Goal: Task Accomplishment & Management: Complete application form

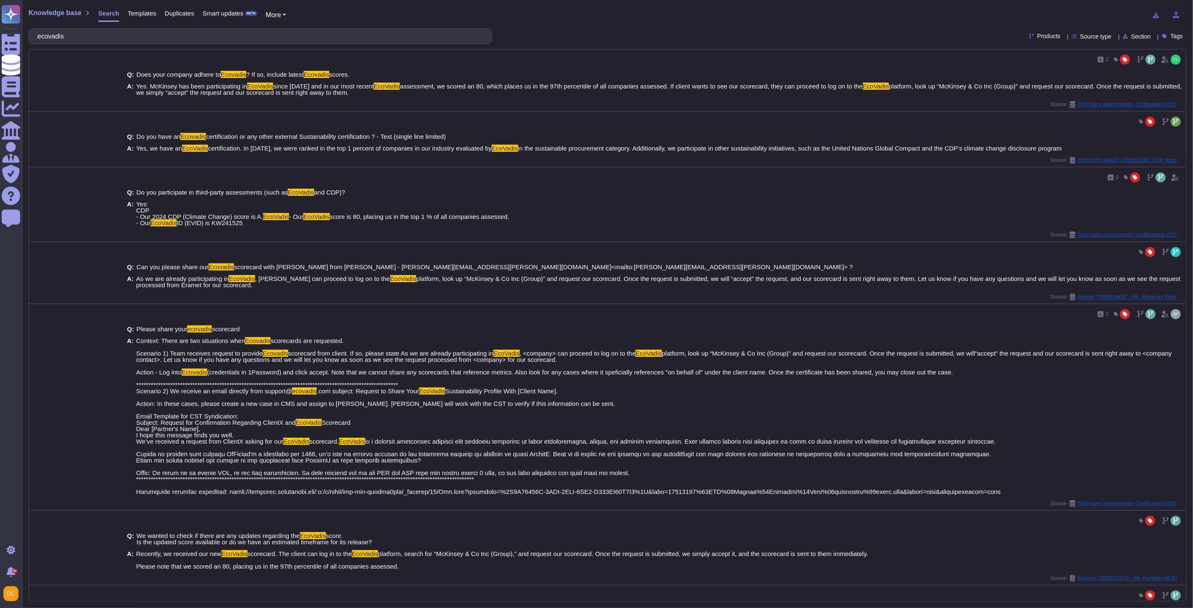
click at [50, 35] on input "ecovadis" at bounding box center [258, 36] width 450 height 15
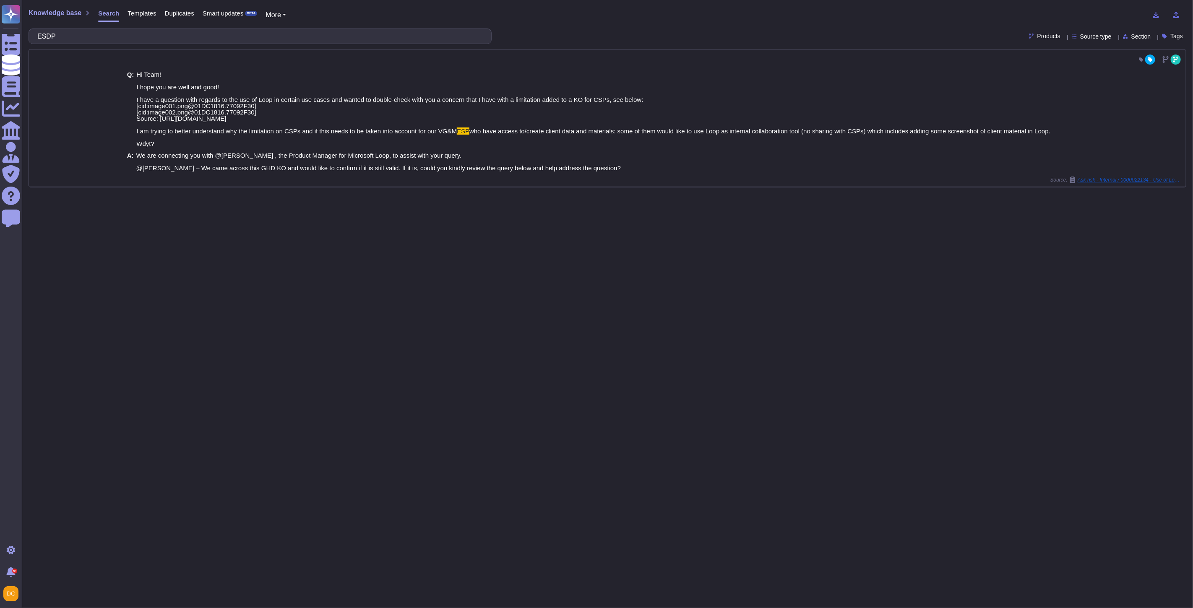
type input "ESDP"
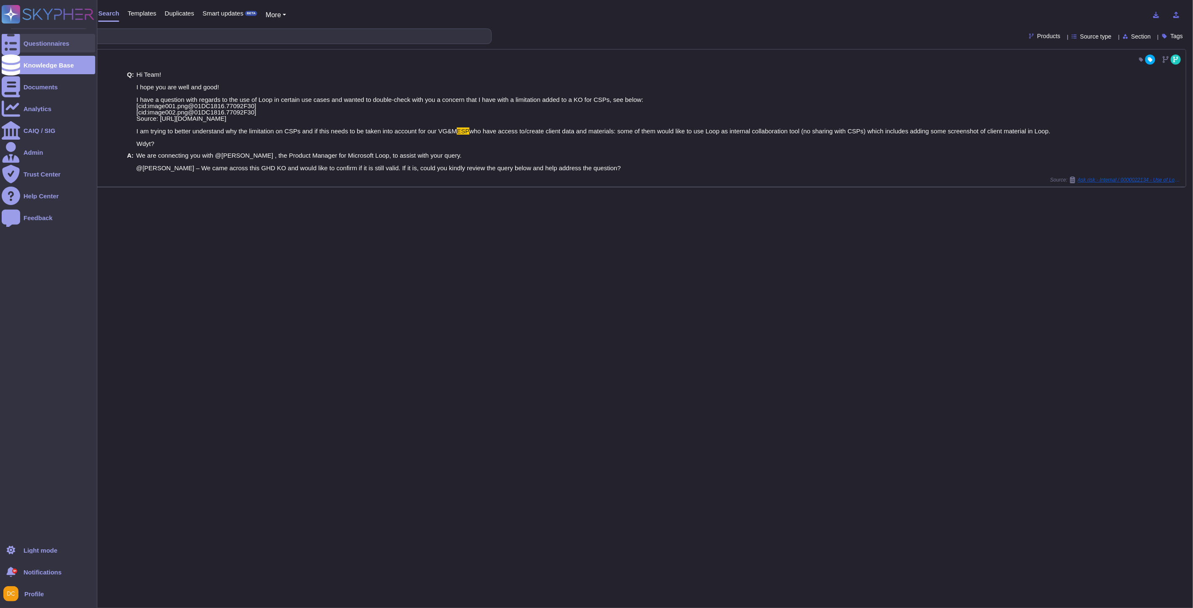
click at [26, 38] on div "Questionnaires" at bounding box center [49, 43] width 94 height 18
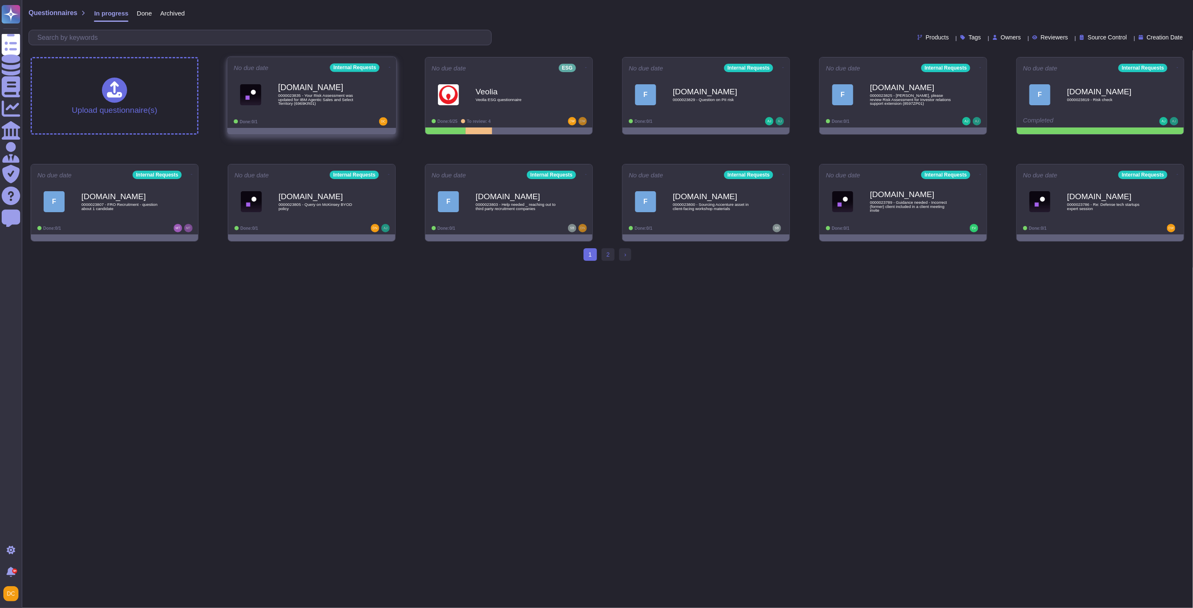
click at [316, 101] on span "0000023835 - Your Risk Assessment was updated for IBM Agentic Sales and Select …" at bounding box center [320, 100] width 85 height 12
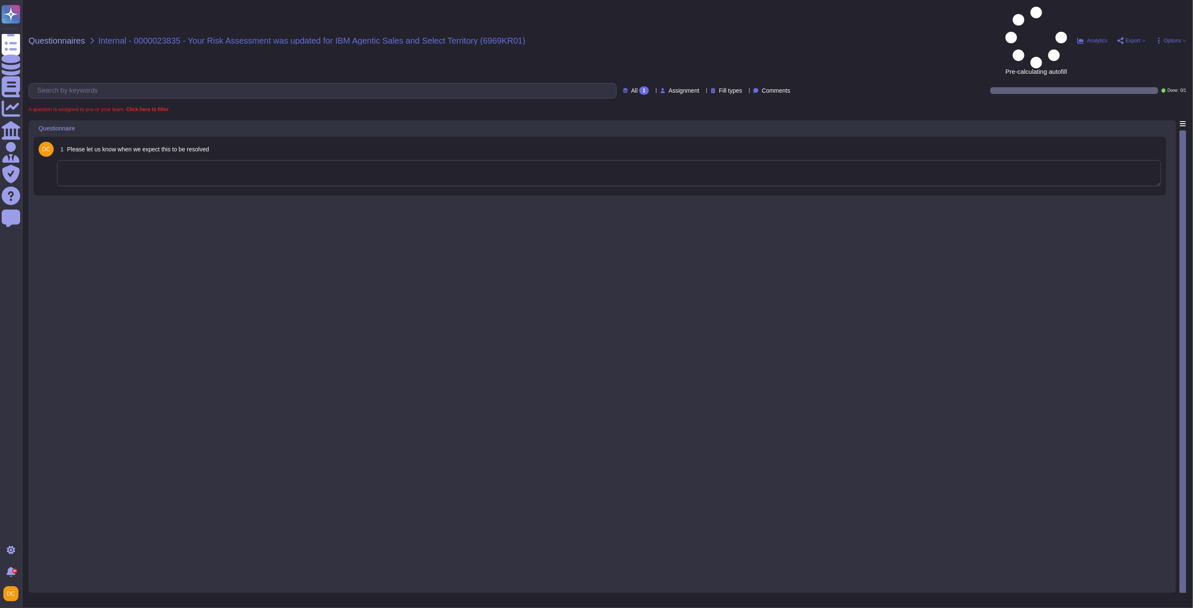
click at [131, 160] on textarea at bounding box center [609, 173] width 1105 height 26
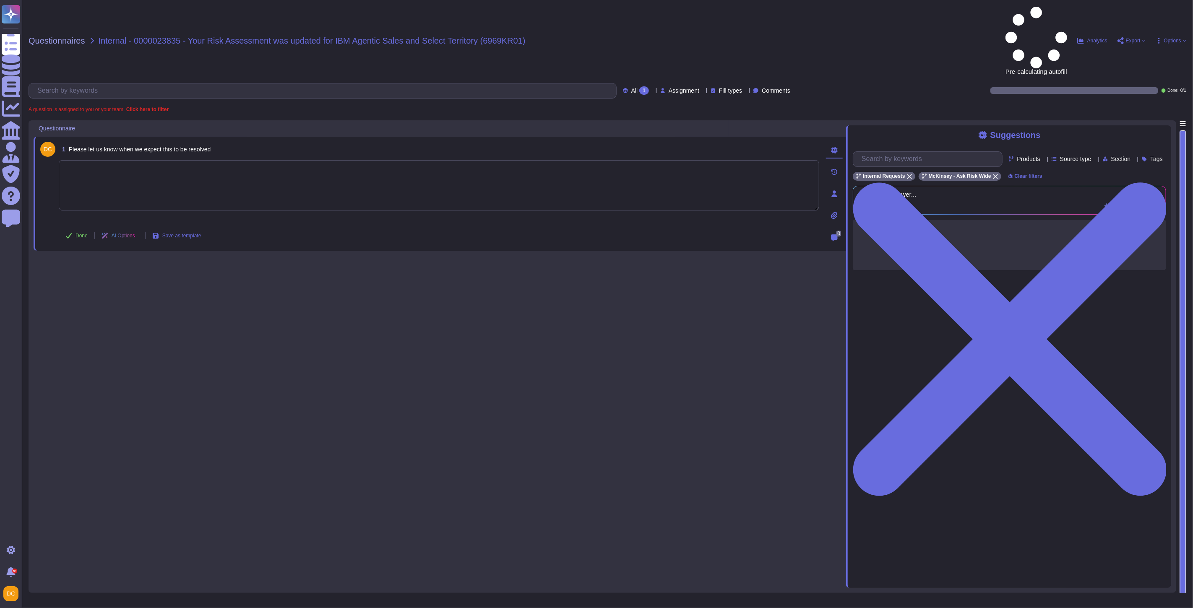
paste textarea "Hello [PERSON_NAME], Thank you for contacting the Ask Risk team and for your di…"
type textarea "Hello [PERSON_NAME], Thank you for contacting the Ask Risk team and for your di…"
click at [74, 227] on button "Done" at bounding box center [77, 235] width 36 height 17
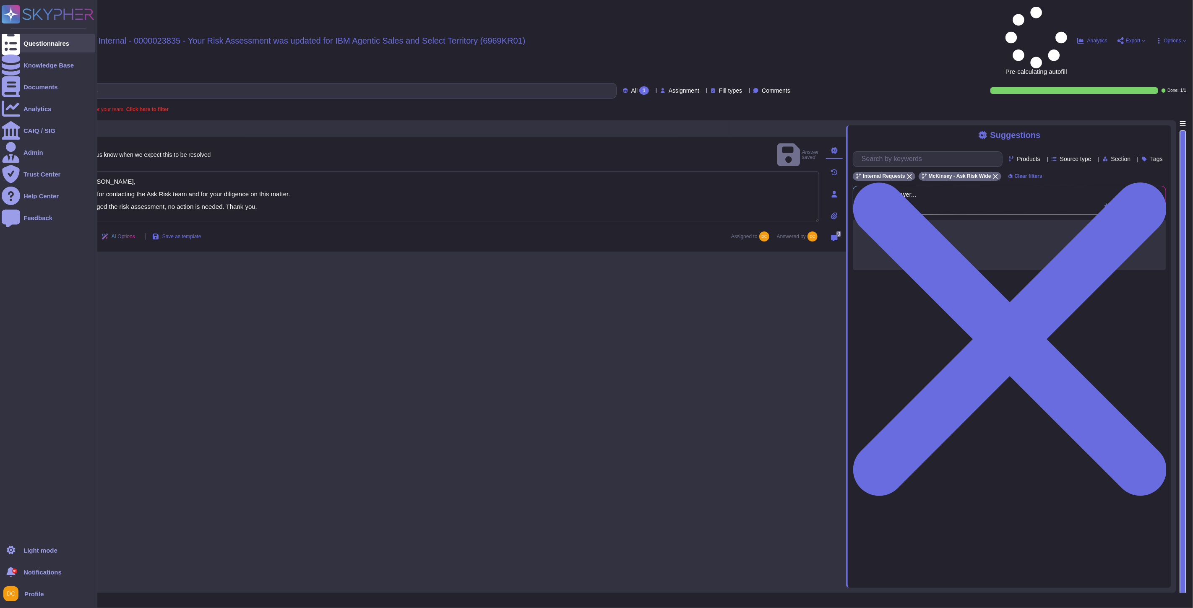
click at [11, 40] on icon at bounding box center [11, 43] width 18 height 25
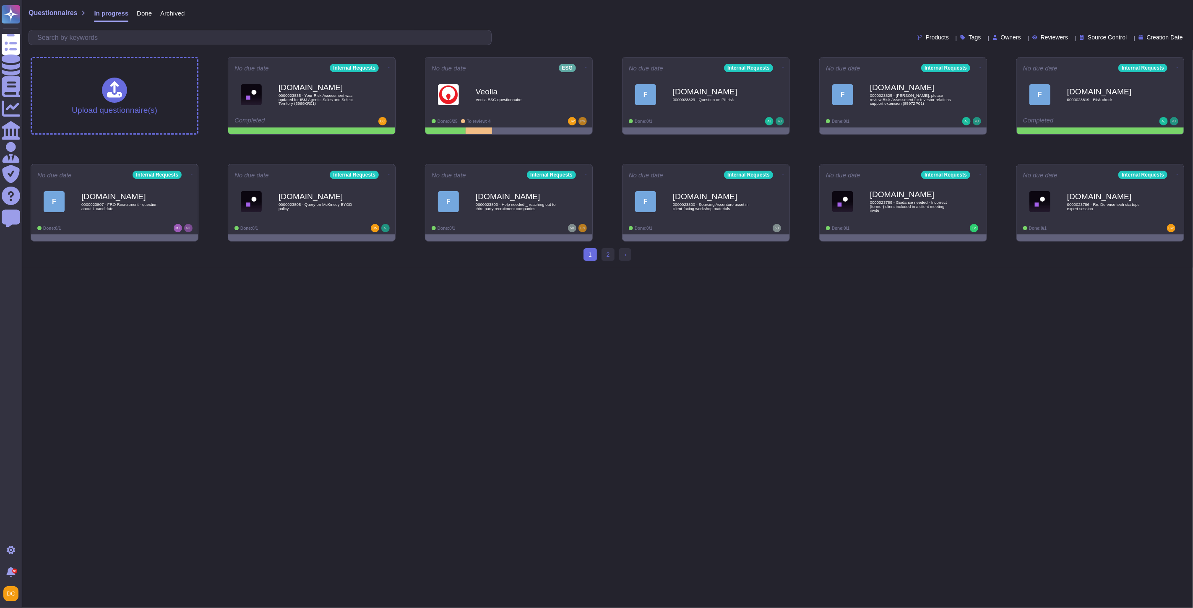
click at [446, 268] on html "Questionnaires Knowledge Base Documents Analytics CAIQ / SIG Admin Trust Center…" at bounding box center [596, 134] width 1193 height 268
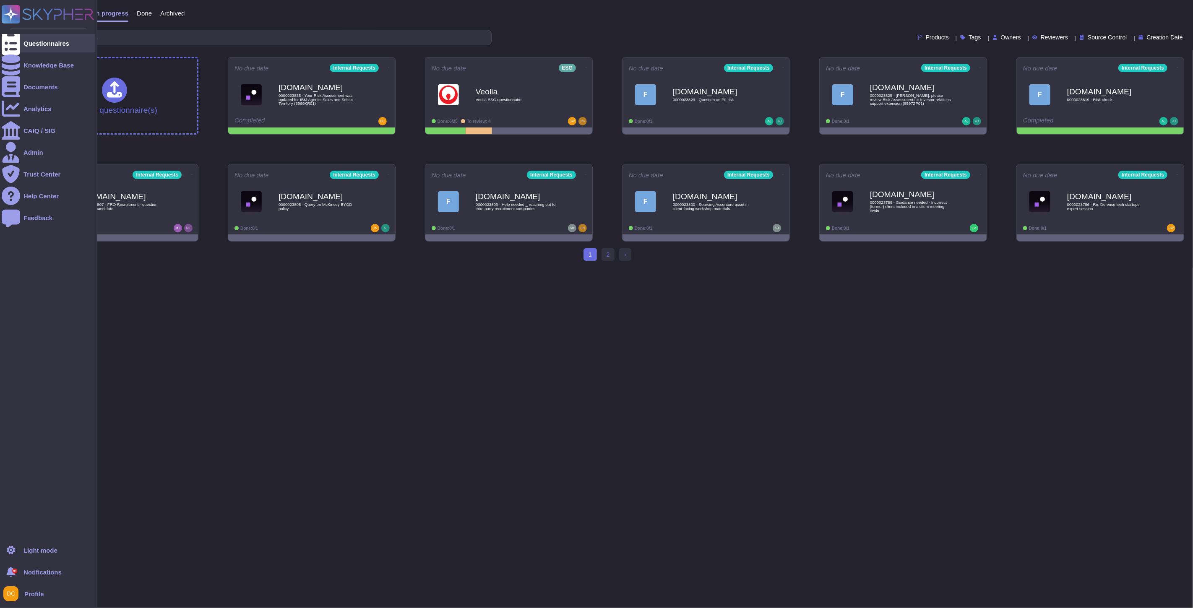
click at [21, 43] on div "Questionnaires" at bounding box center [49, 43] width 94 height 18
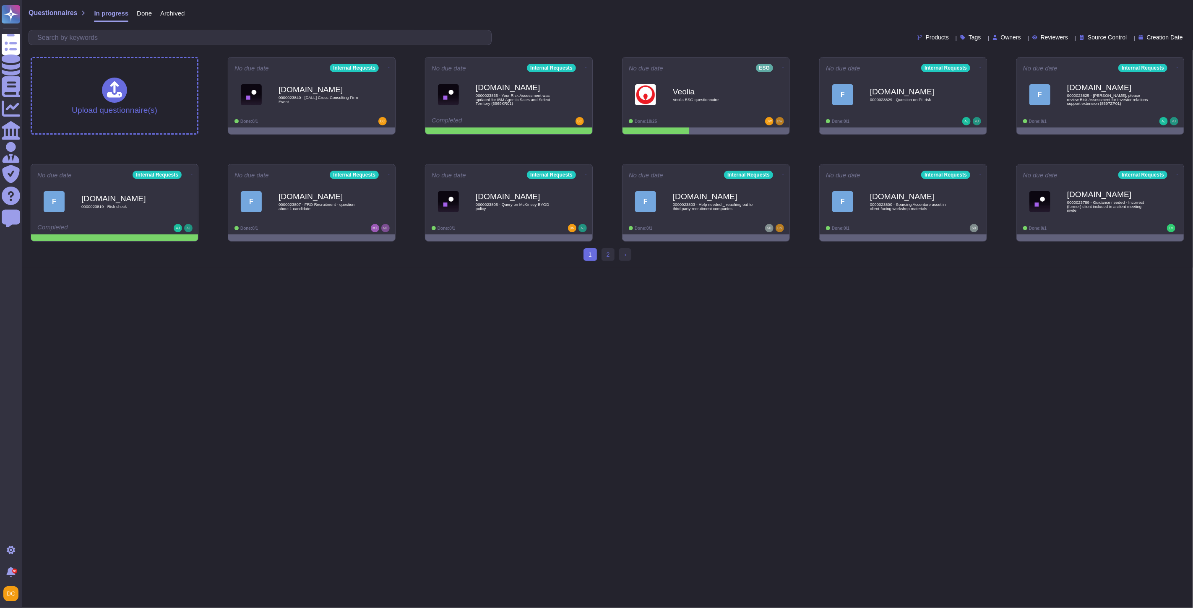
click at [257, 257] on div "1 (current) 2 › Next" at bounding box center [608, 257] width 1172 height 19
click at [279, 104] on span "0000023840 - [DALL] Cross-Consulting Firm Event" at bounding box center [320, 100] width 85 height 8
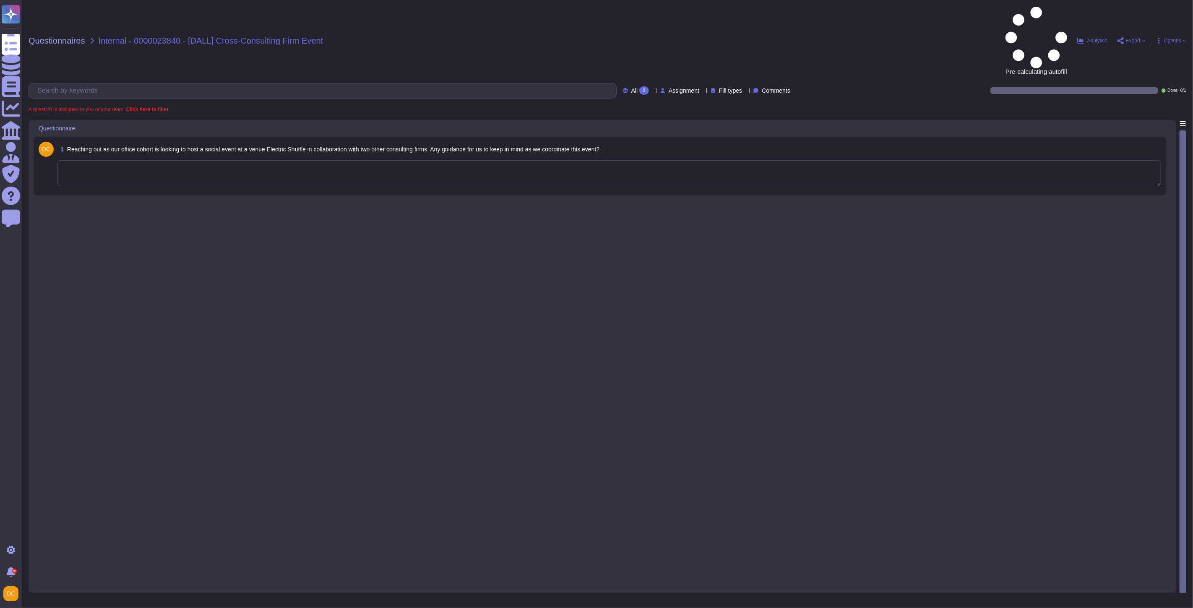
click at [169, 160] on textarea at bounding box center [609, 173] width 1105 height 26
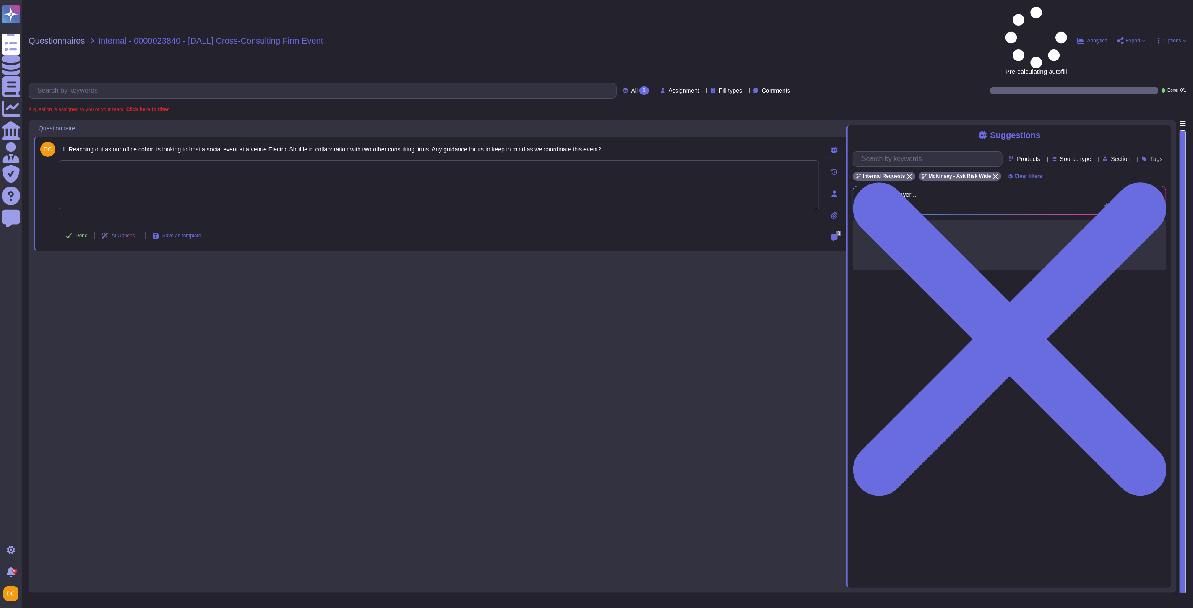
click at [208, 160] on textarea at bounding box center [439, 185] width 761 height 50
paste textarea "For your awareness, I am sharing with you our Firm’s Anti-Corruption Guide for …"
type textarea "For your awareness, I am sharing with you our Firm’s Anti-Corruption Guide for …"
click at [80, 233] on span "Done" at bounding box center [82, 235] width 12 height 5
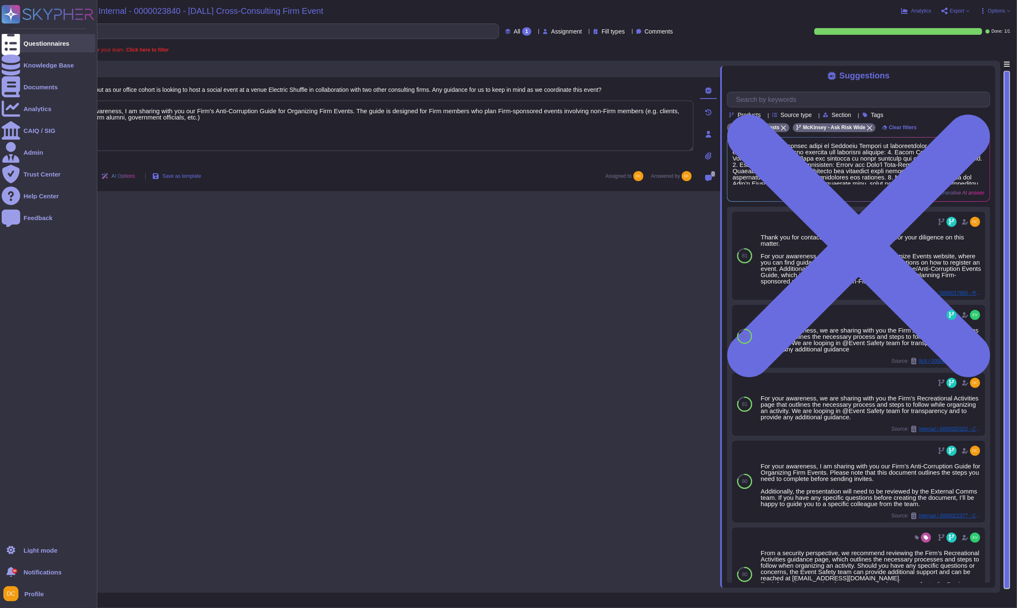
click at [14, 41] on icon at bounding box center [11, 43] width 18 height 25
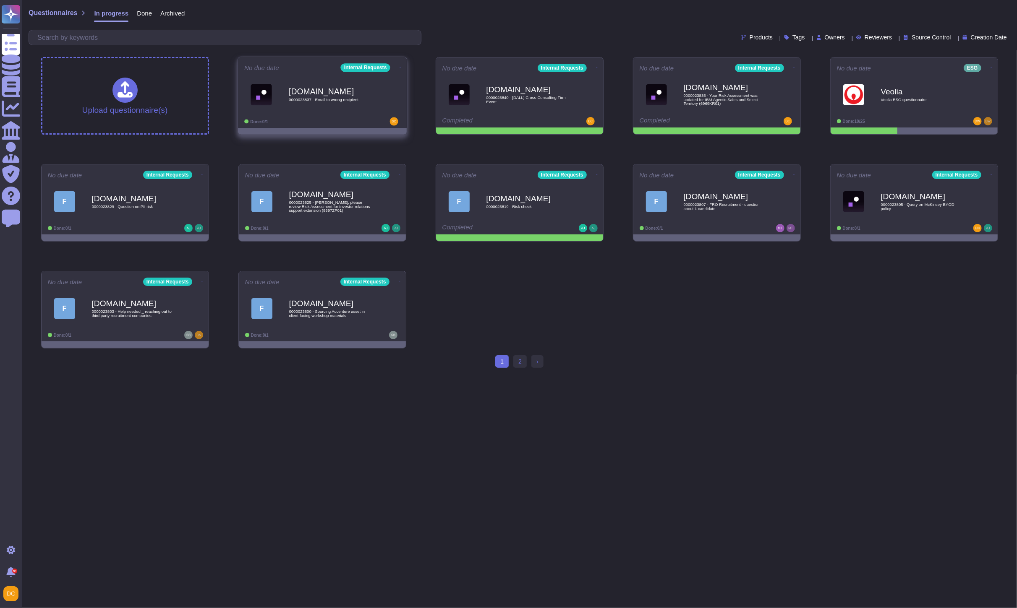
drag, startPoint x: 290, startPoint y: 113, endPoint x: 283, endPoint y: 115, distance: 6.5
click at [284, 115] on div "[DOMAIN_NAME] 0000023837 - Email to wrong recipient" at bounding box center [322, 94] width 156 height 42
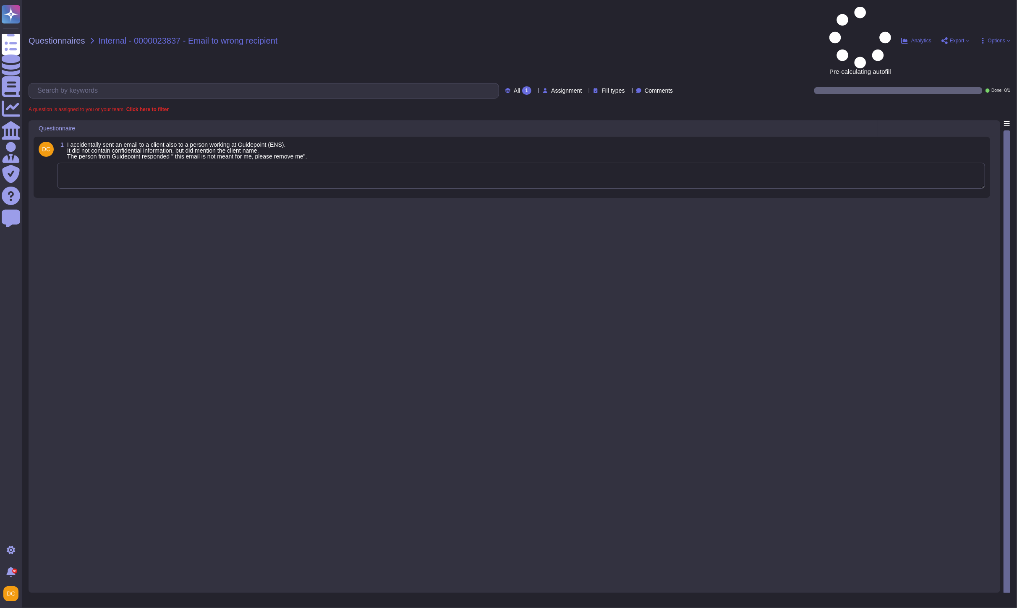
click at [128, 163] on textarea at bounding box center [521, 176] width 928 height 26
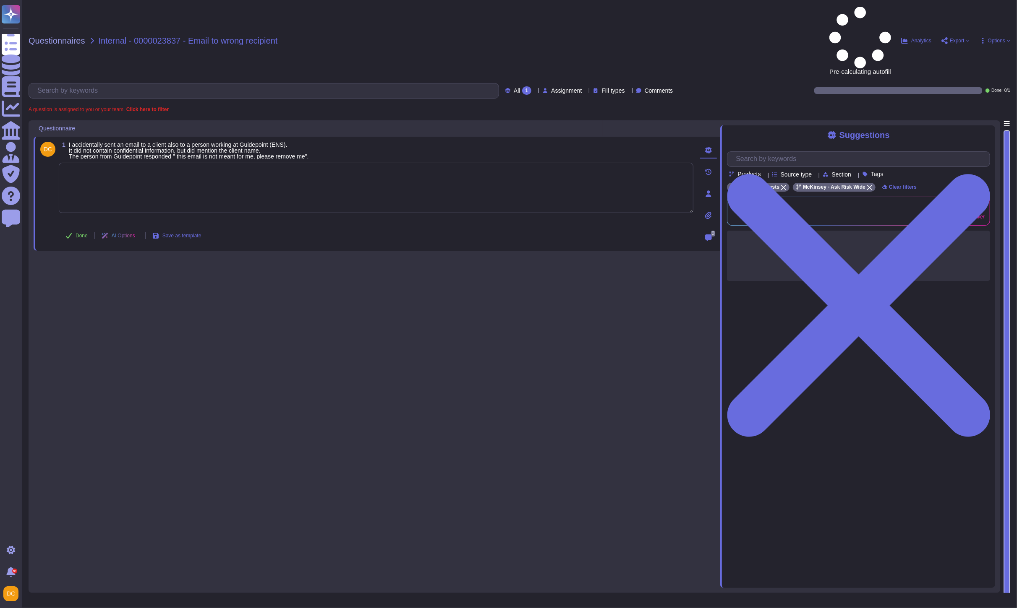
paste textarea "We are connecting you with @SOC for transparency and to provide any additional …"
type textarea "We are connecting you with @SOC for transparency and to provide any additional …"
click at [87, 227] on button "Done" at bounding box center [77, 235] width 36 height 17
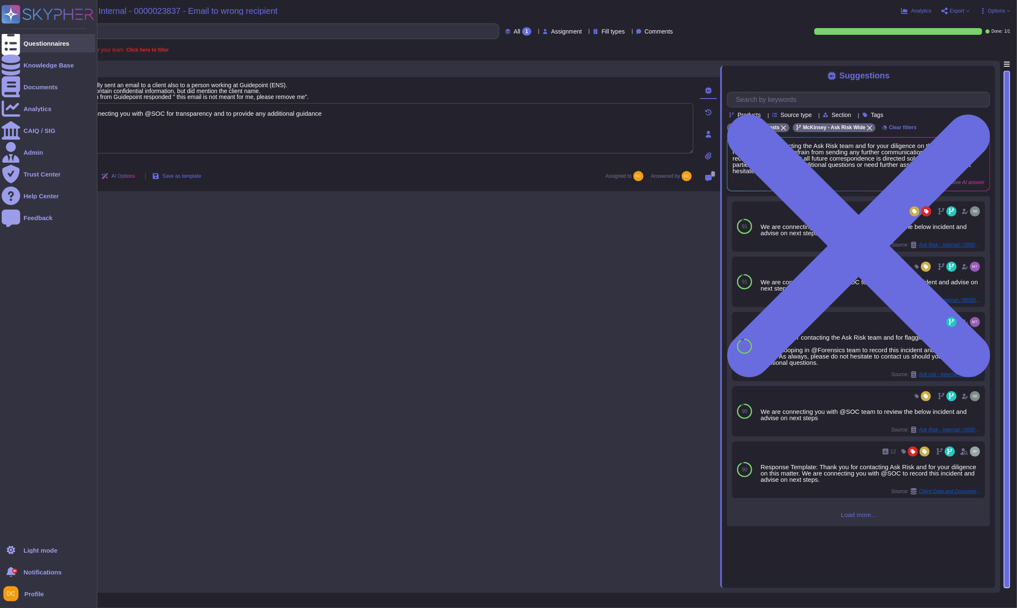
click at [14, 38] on div at bounding box center [11, 43] width 18 height 18
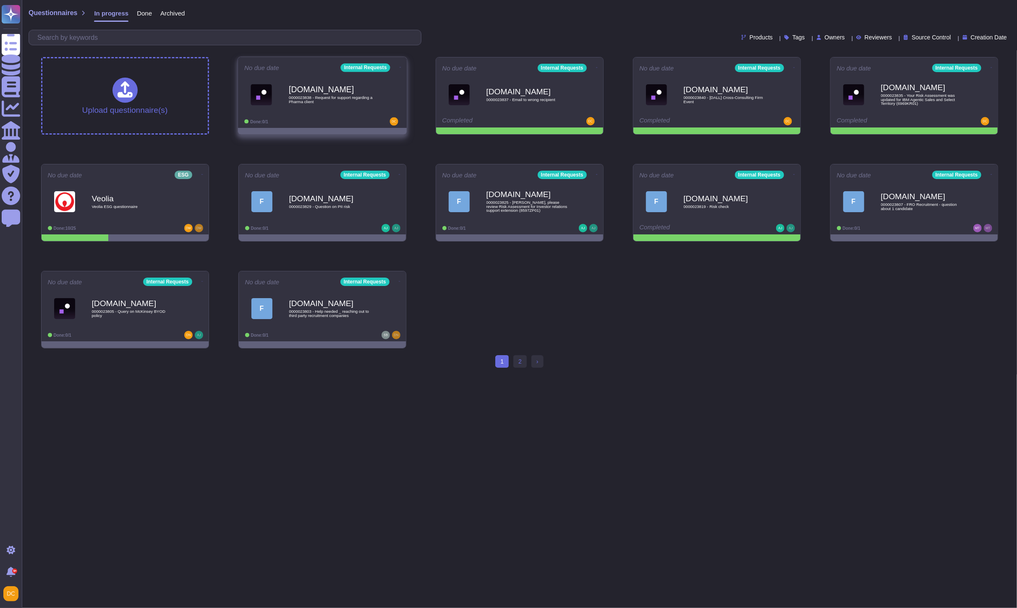
click at [285, 98] on span "[DOMAIN_NAME] 0000023838 - Request for support regarding a Pharma client" at bounding box center [322, 95] width 156 height 34
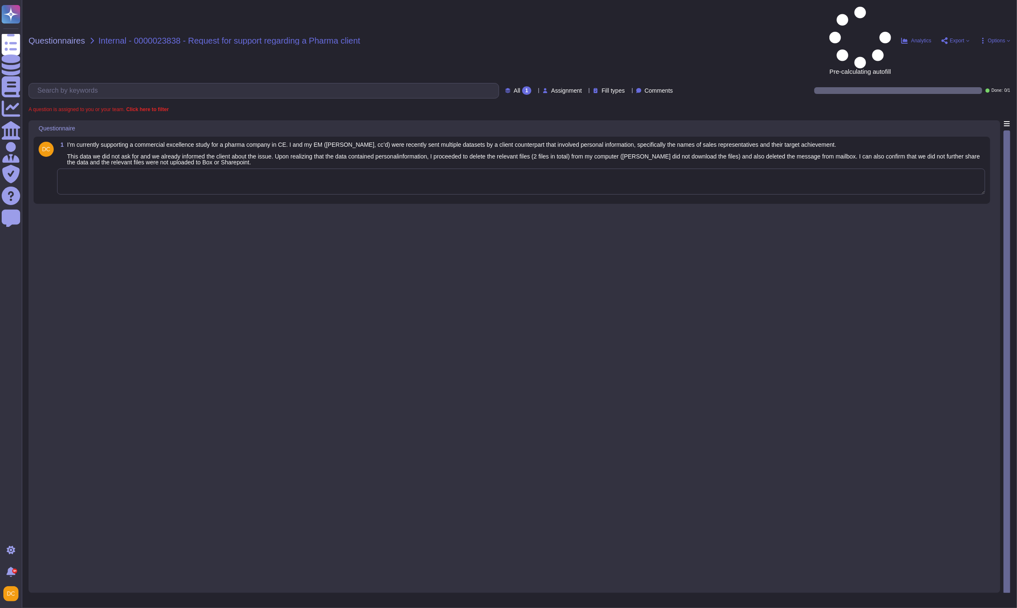
click at [115, 169] on textarea at bounding box center [521, 182] width 928 height 26
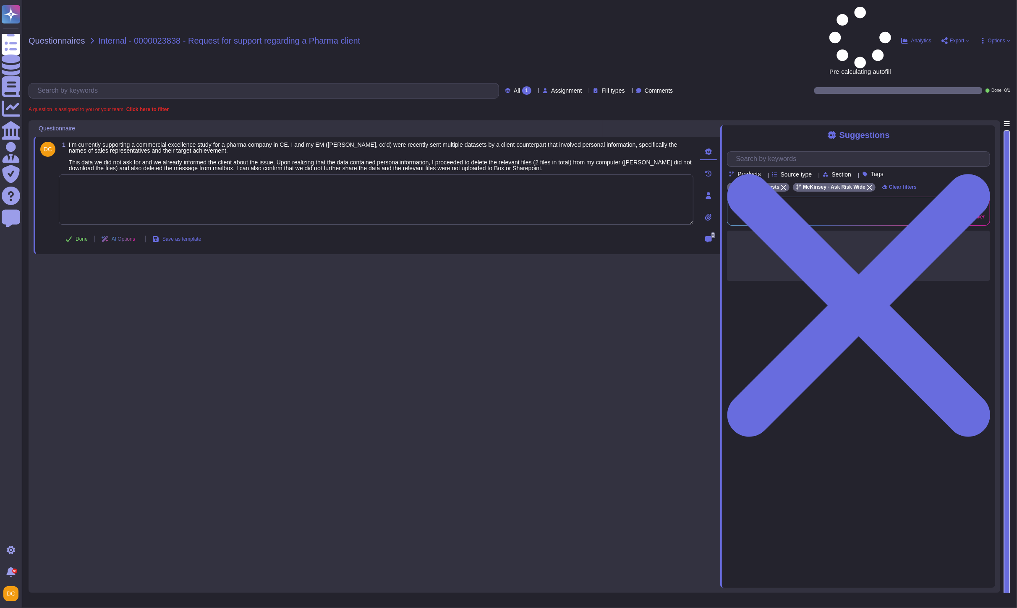
paste textarea "We are going to defer to the @SOC team, which was already looped into the origi…"
type textarea "We are going to defer to the @SOC team, which was already looped into the origi…"
click at [74, 231] on button "Done" at bounding box center [77, 239] width 36 height 17
